Goal: Information Seeking & Learning: Learn about a topic

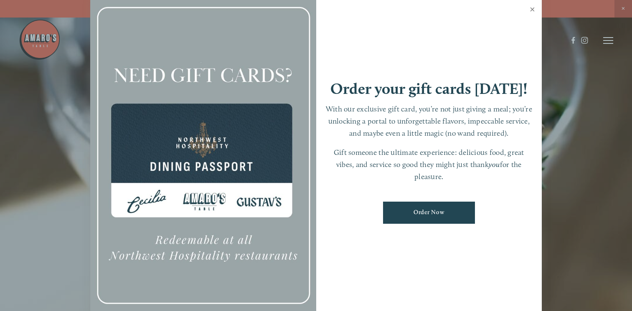
click at [532, 8] on link "Close" at bounding box center [533, 10] width 16 height 23
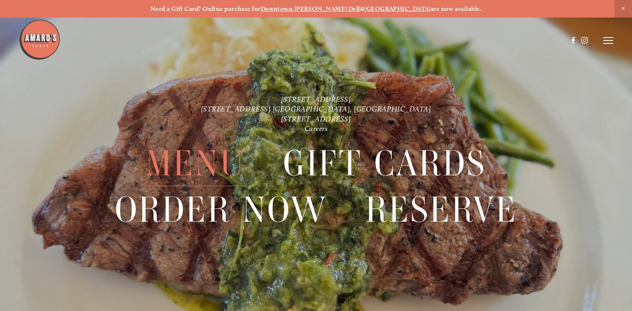
click at [198, 156] on span "Menu" at bounding box center [195, 164] width 99 height 46
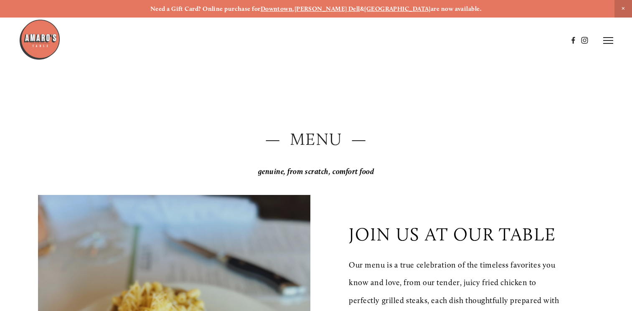
click at [599, 47] on header "Menu Order Now Visit Gallery 0" at bounding box center [316, 40] width 594 height 81
click at [608, 40] on icon at bounding box center [609, 41] width 10 height 8
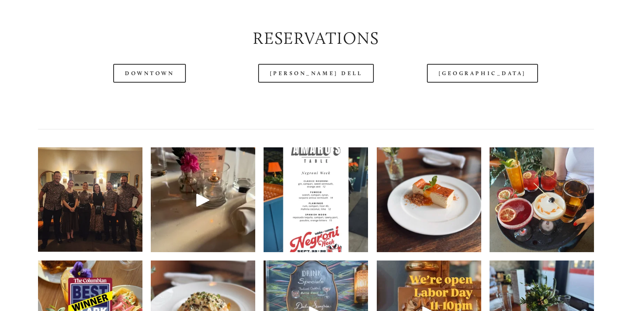
scroll to position [878, 0]
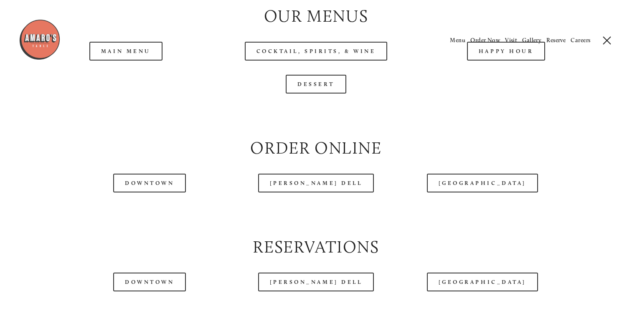
click at [117, 79] on header "Menu Order Now Visit Gallery 0" at bounding box center [316, 40] width 632 height 81
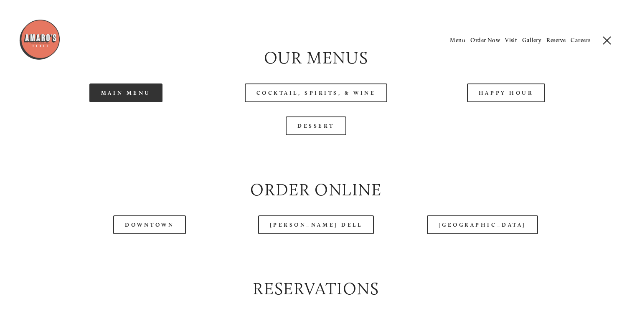
click at [119, 102] on link "Main Menu" at bounding box center [125, 93] width 73 height 19
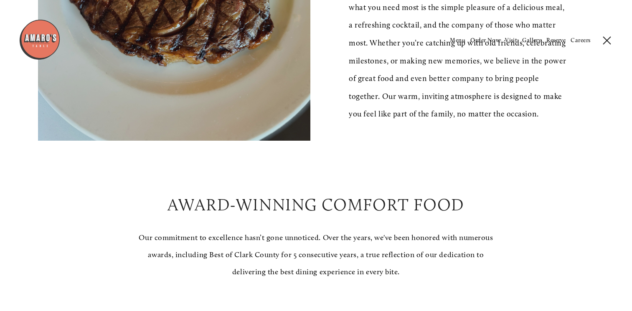
scroll to position [0, 0]
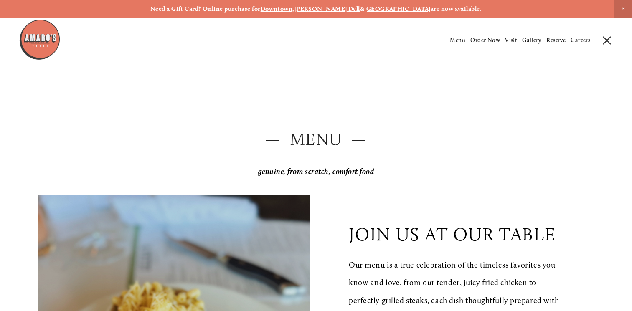
click at [604, 41] on icon at bounding box center [608, 41] width 8 height 8
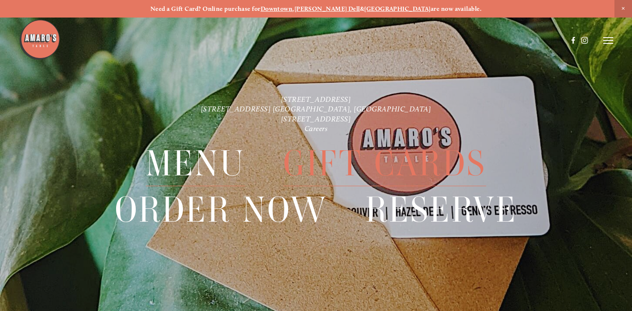
click at [233, 164] on span "Menu" at bounding box center [195, 164] width 99 height 46
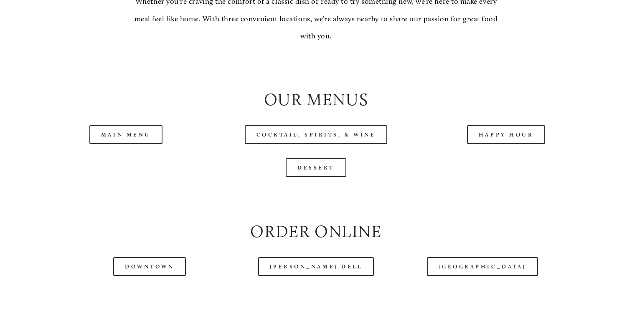
scroll to position [878, 0]
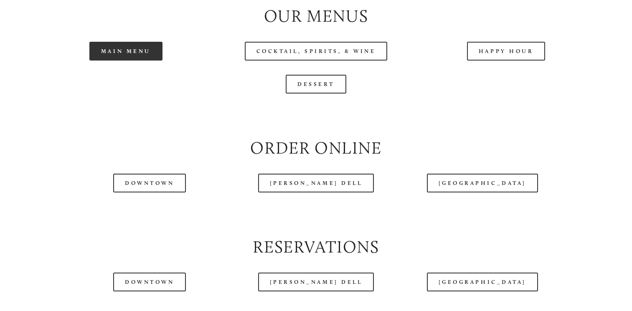
click at [136, 61] on link "Main Menu" at bounding box center [125, 51] width 73 height 19
